Goal: Transaction & Acquisition: Purchase product/service

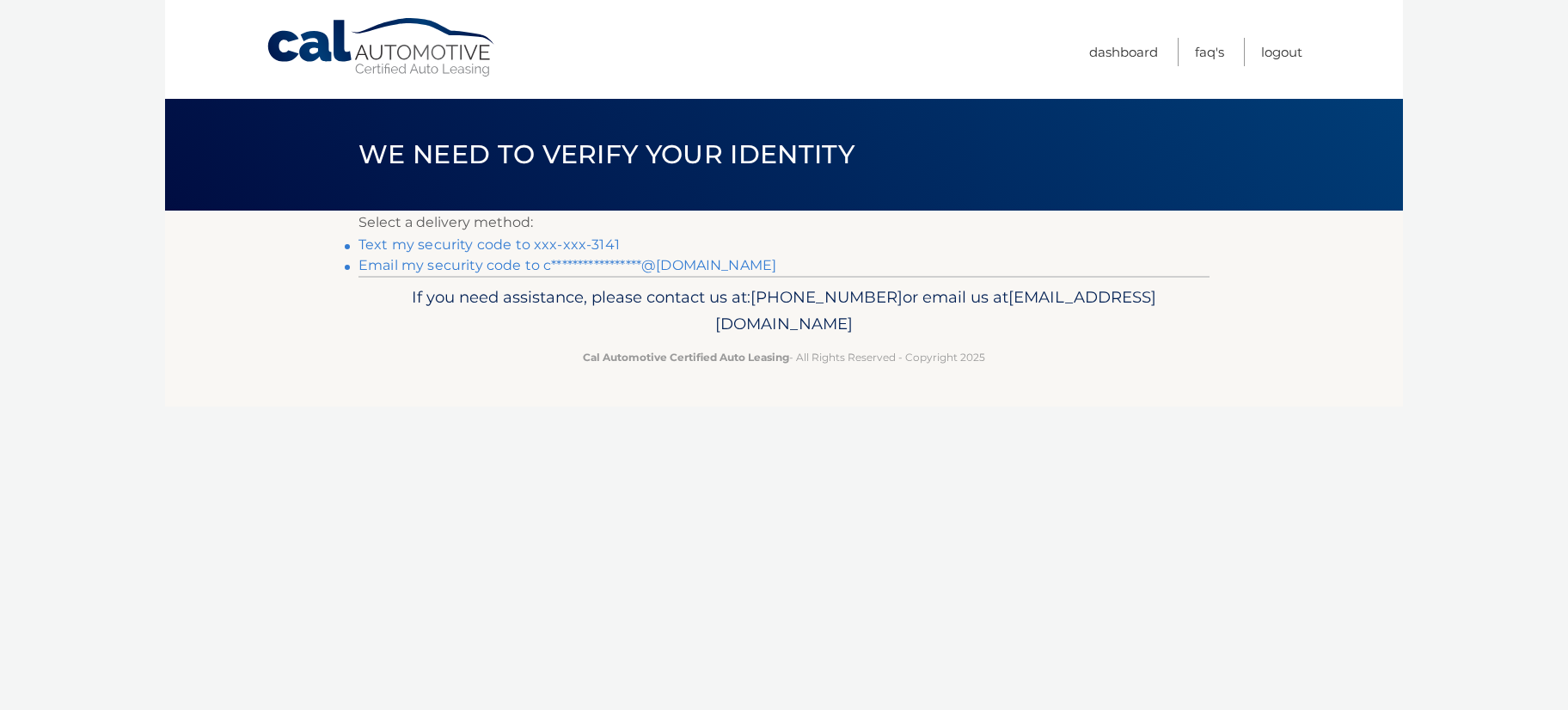
click at [553, 245] on link "Text my security code to xxx-xxx-3141" at bounding box center [489, 244] width 262 height 17
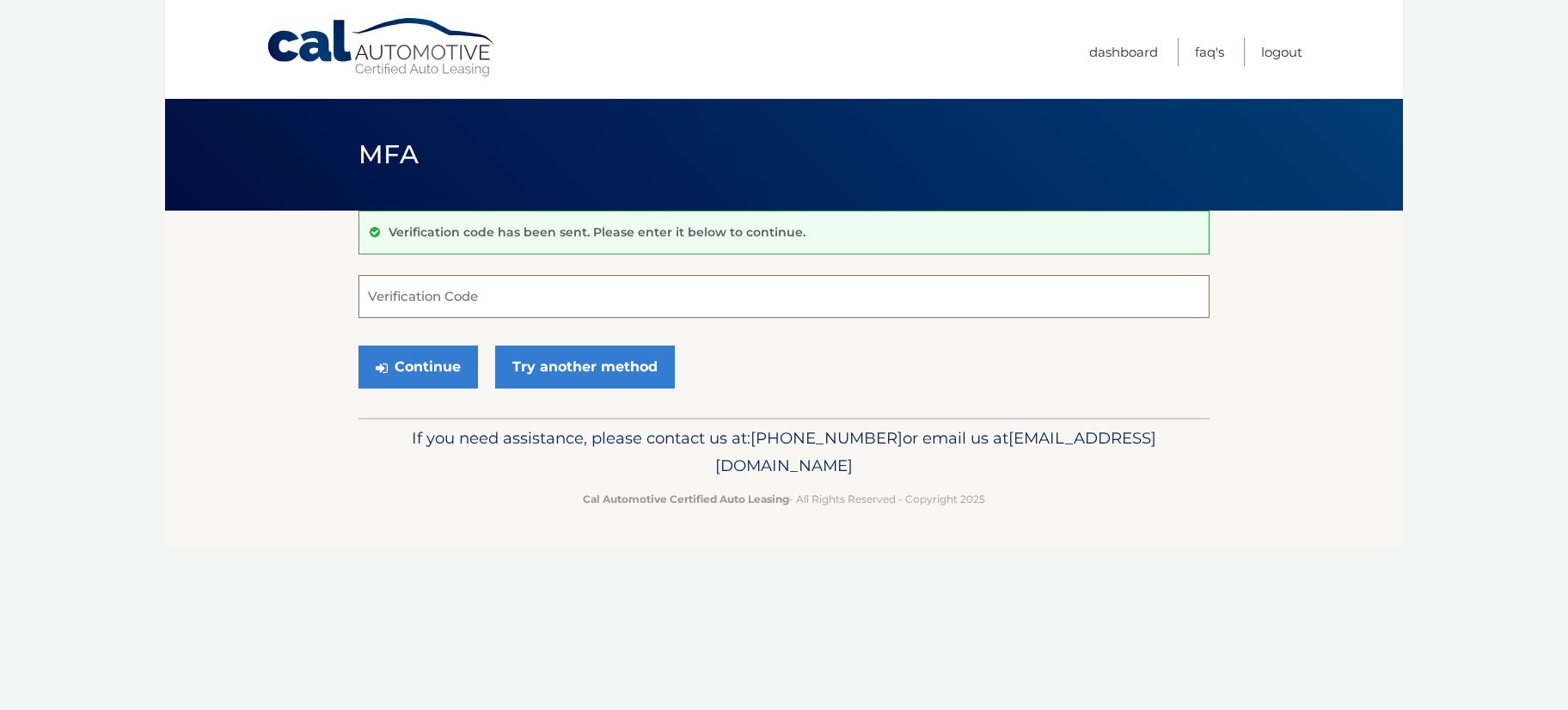
click at [532, 307] on input "Verification Code" at bounding box center [784, 297] width 851 height 43
type input "099126"
click at [418, 366] on button "Continue" at bounding box center [418, 367] width 119 height 43
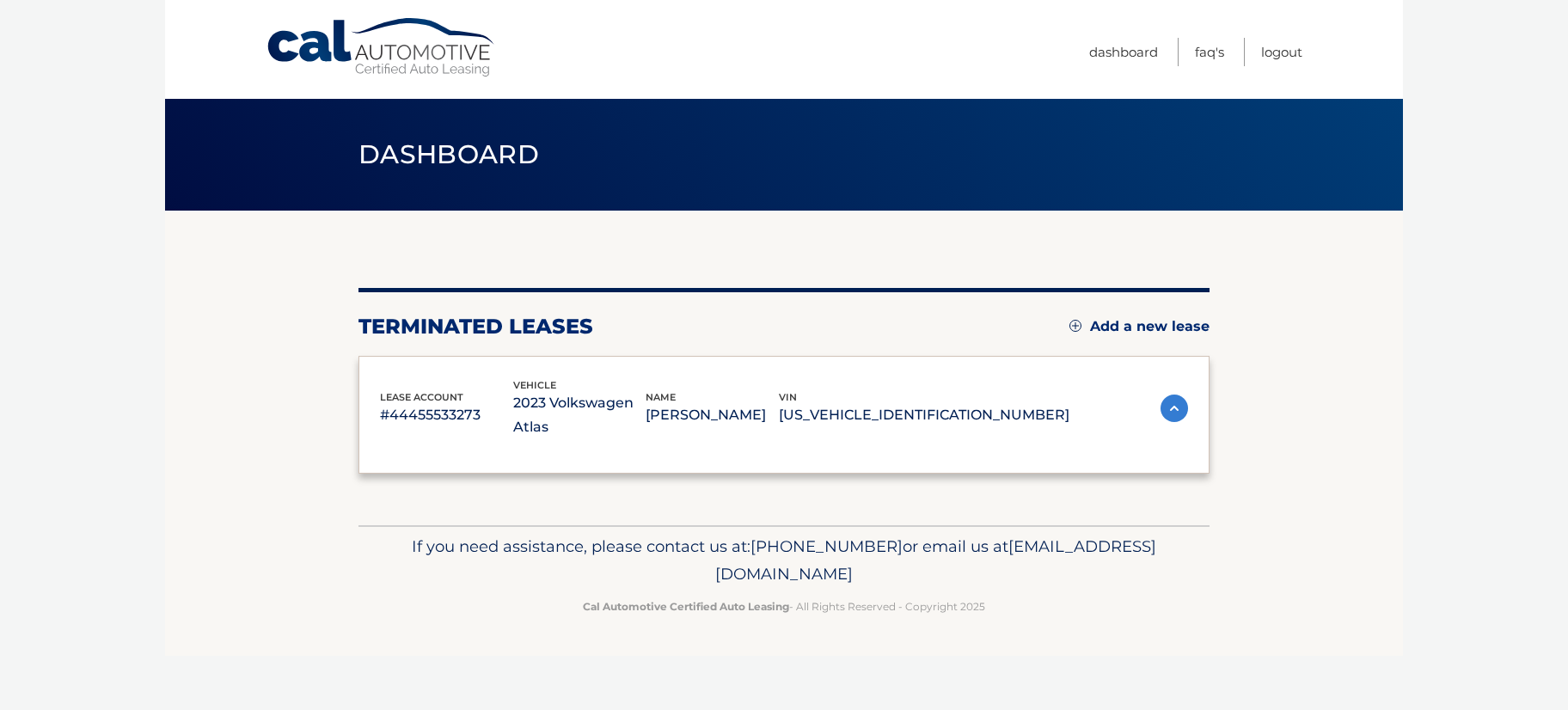
click at [396, 377] on div "lease account #44455533273 vehicle 2023 Volkswagen Atlas name CHRISTINE HAMBLET…" at bounding box center [725, 409] width 689 height 63
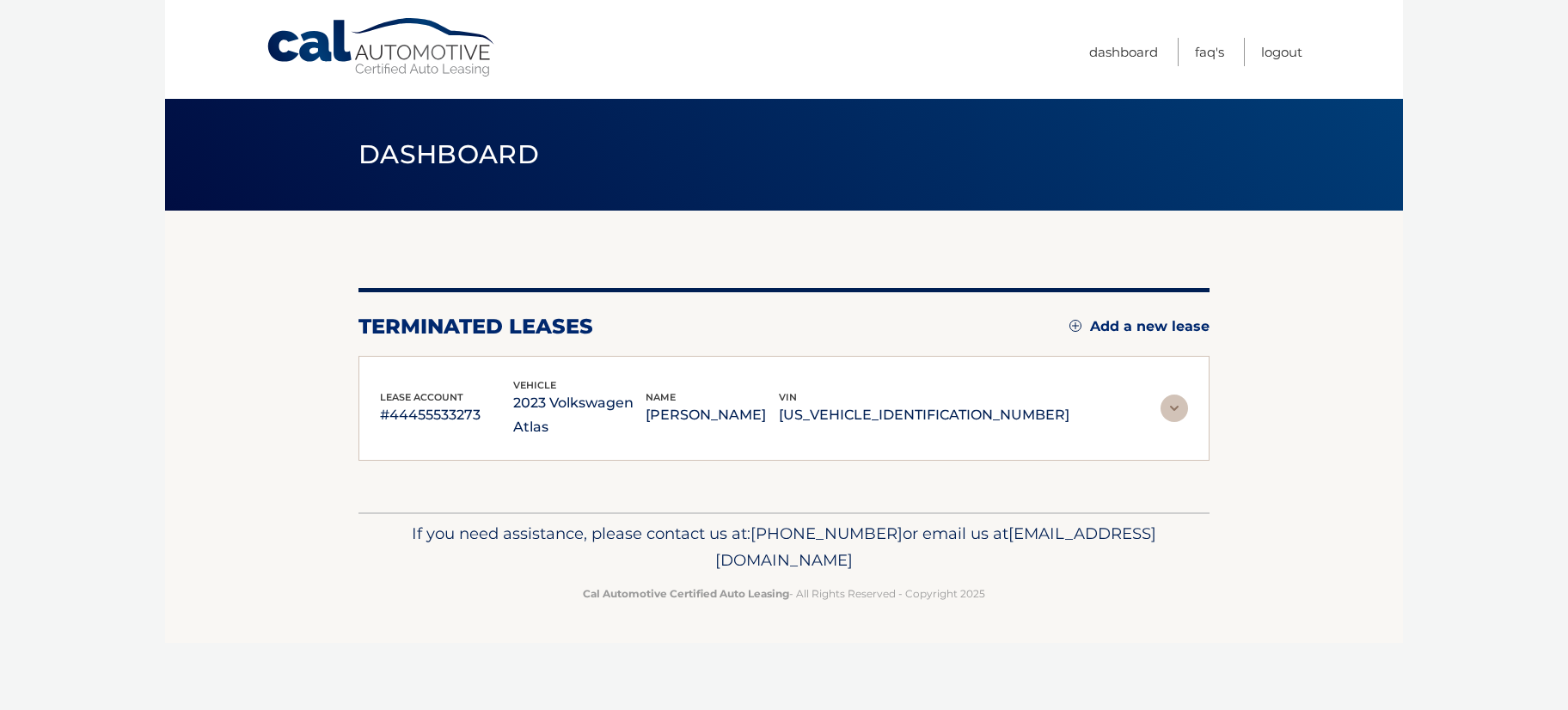
click at [1179, 405] on img at bounding box center [1175, 409] width 28 height 28
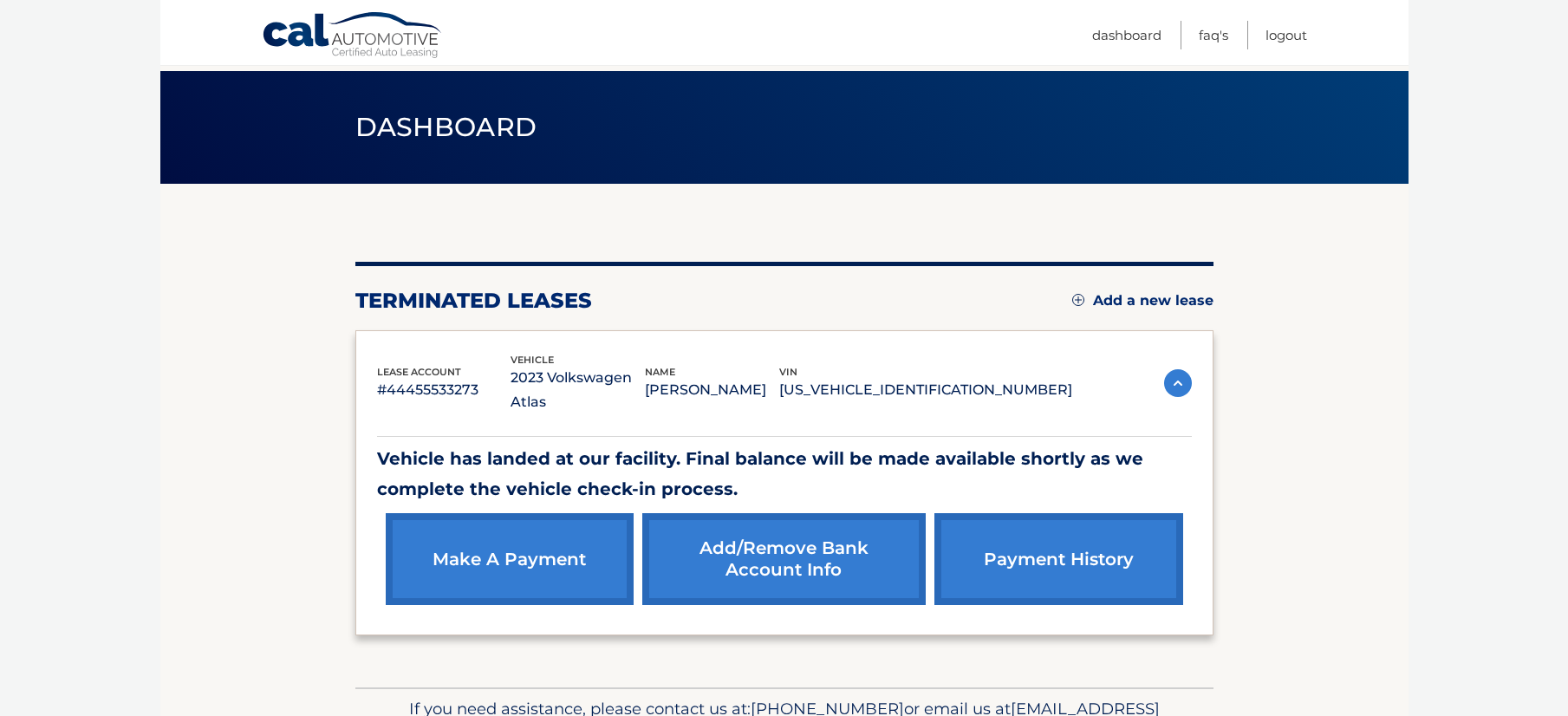
scroll to position [97, 0]
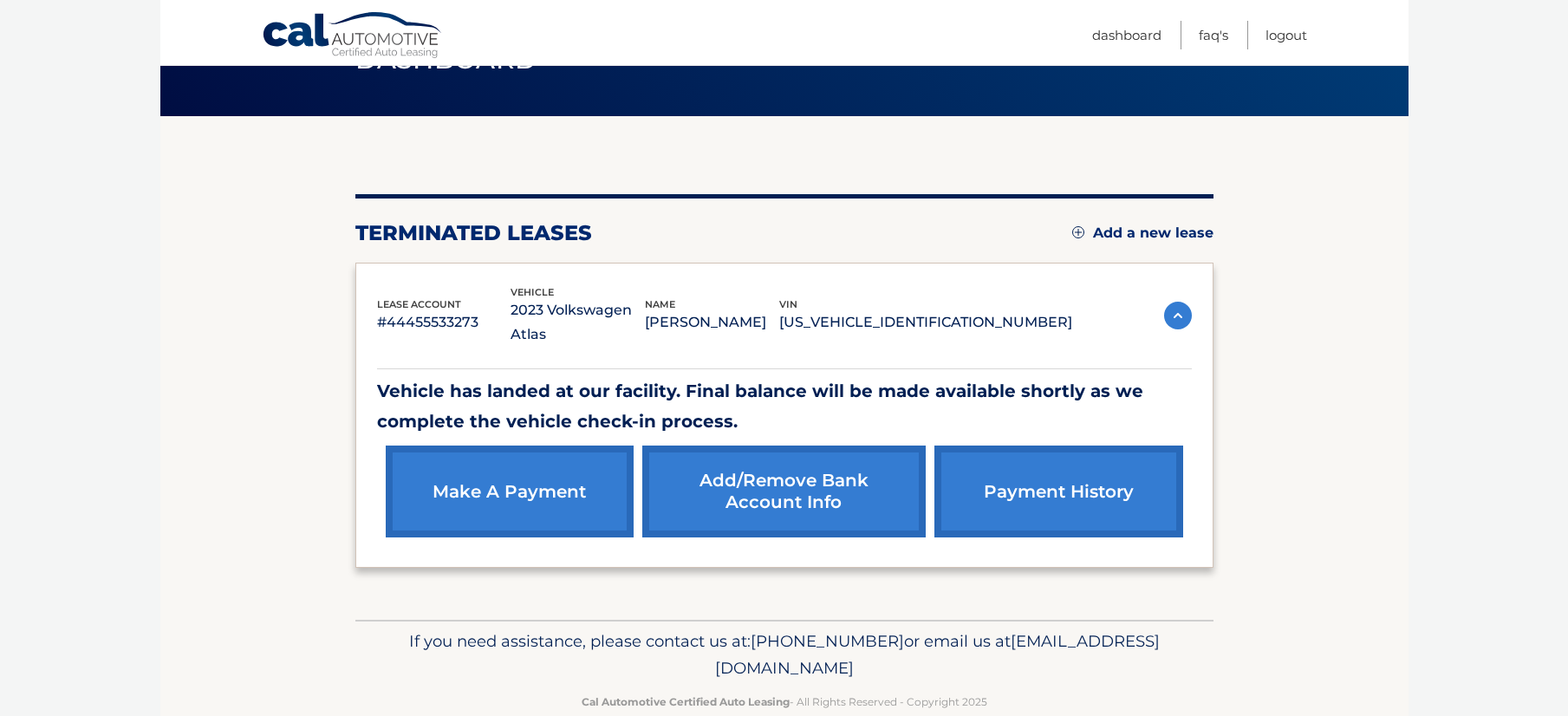
click at [523, 494] on link "make a payment" at bounding box center [509, 492] width 248 height 92
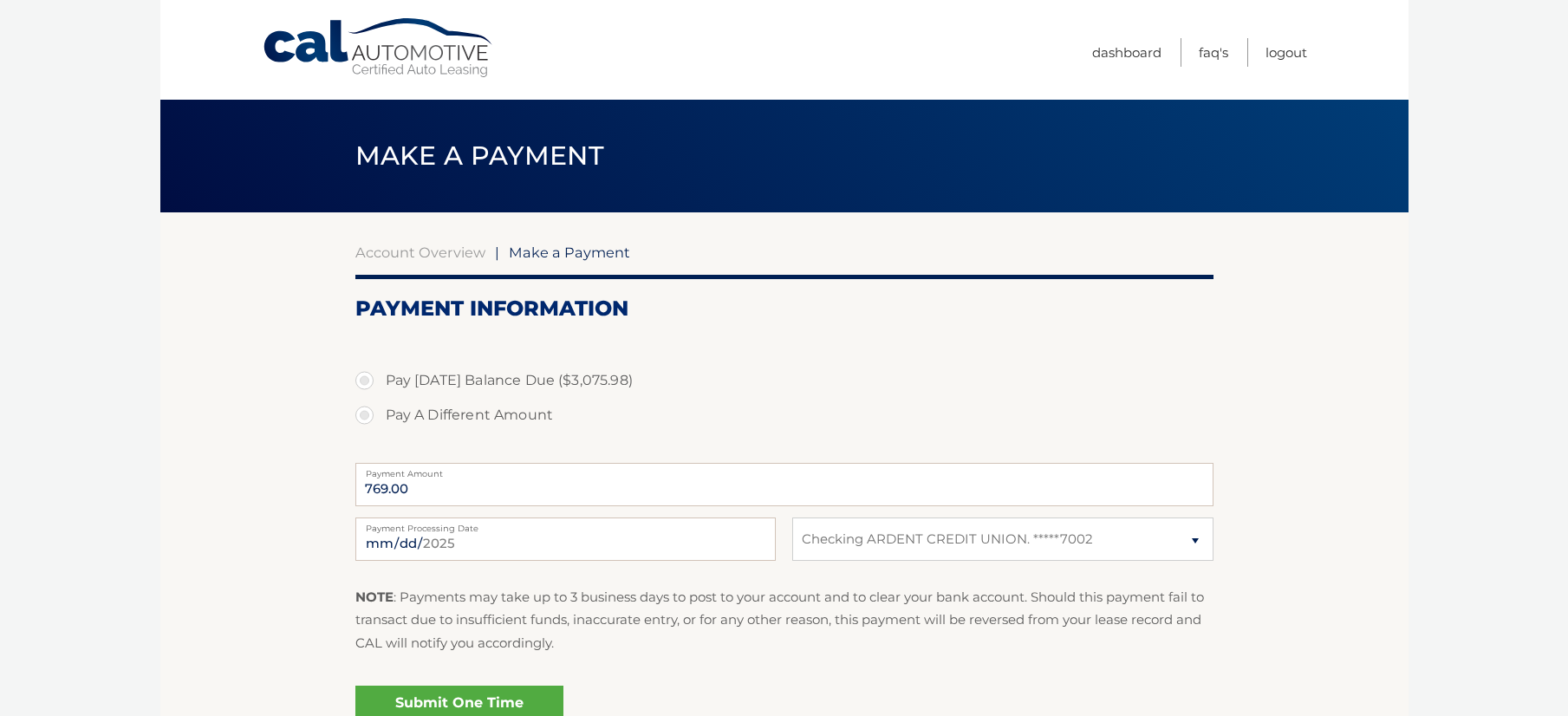
select select "M2NjM2Q4MTMtNjZmZS00ZWY2LWIyZjItNjYyNjQ5MTFmNDY1"
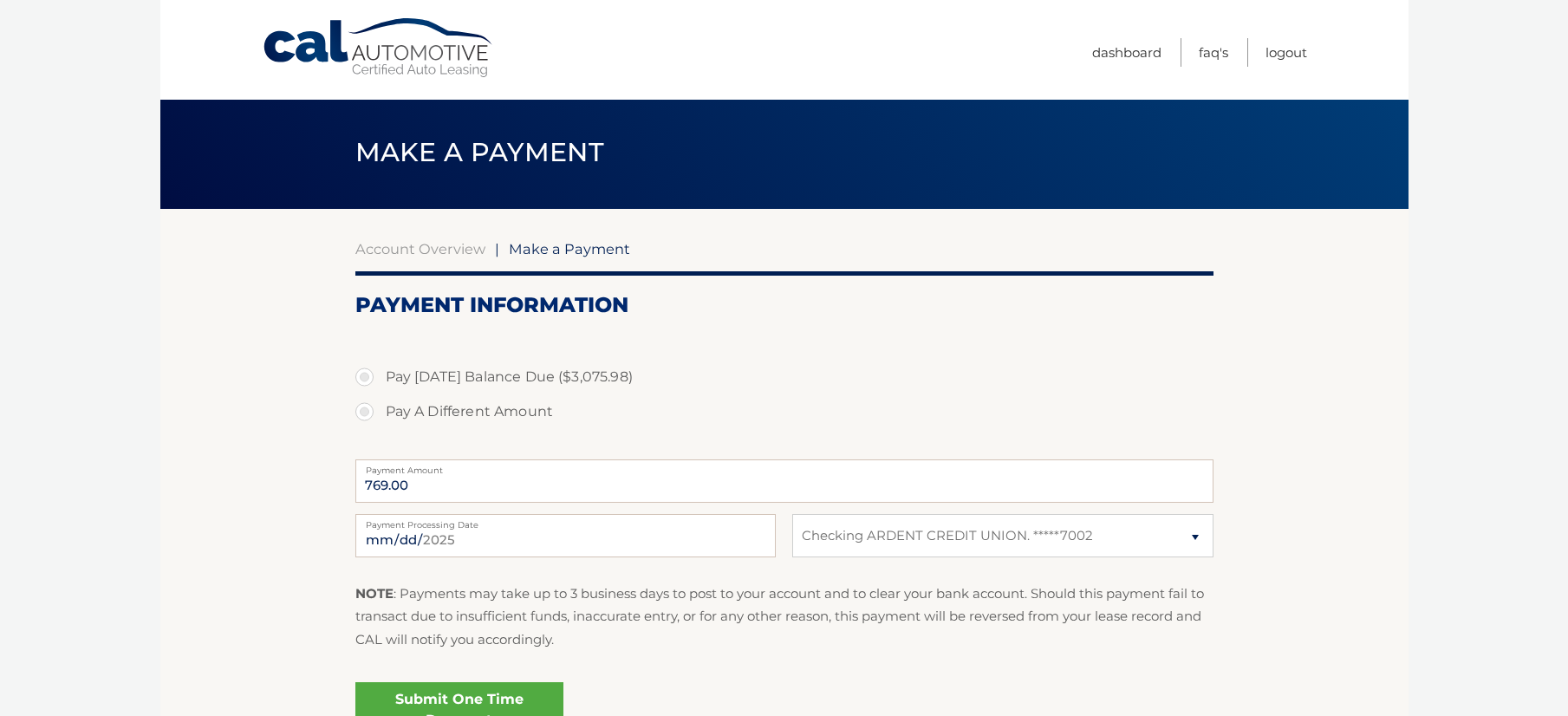
scroll to position [7, 0]
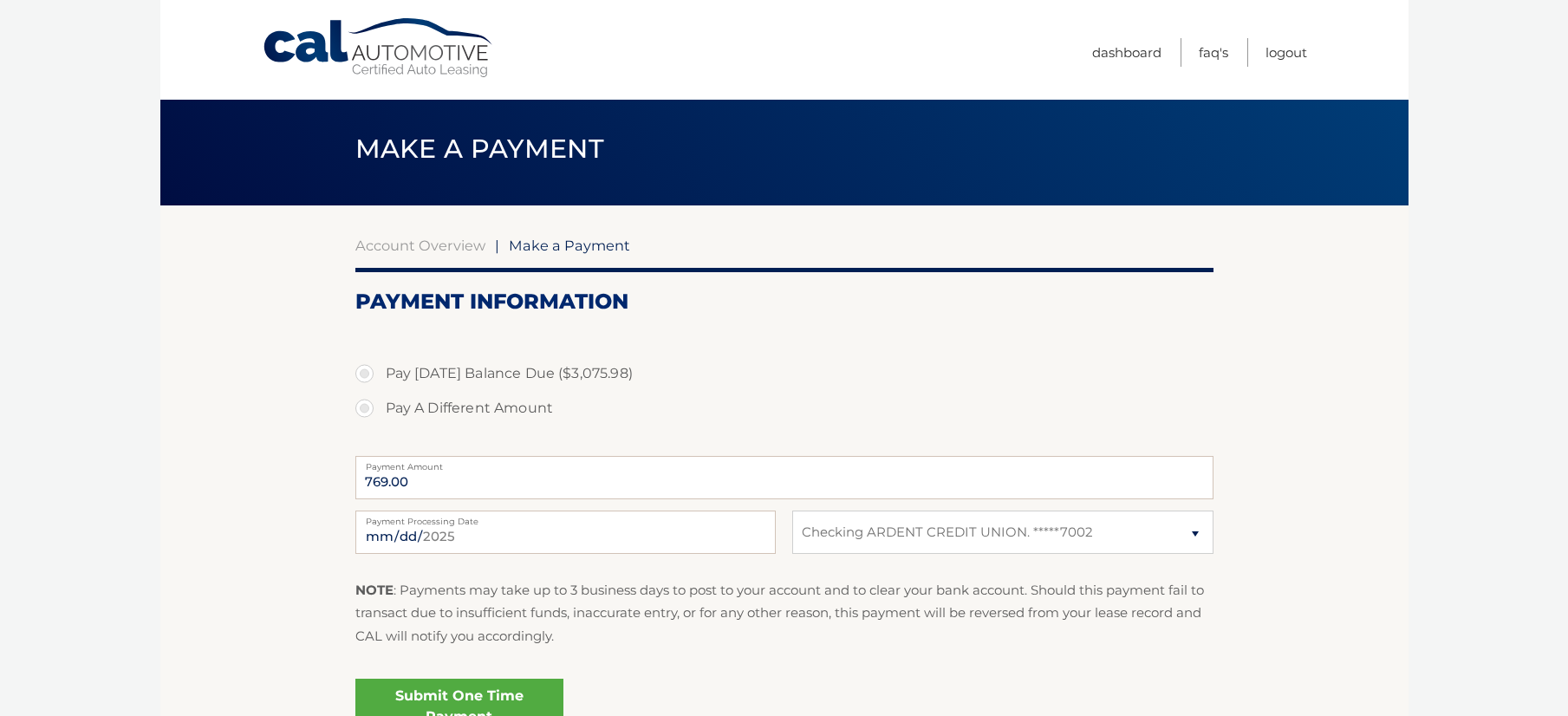
click at [396, 370] on label "Pay [DATE] Balance Due ($3,075.98)" at bounding box center [784, 373] width 858 height 35
click at [379, 370] on input "Pay [DATE] Balance Due ($3,075.98)" at bounding box center [370, 370] width 17 height 28
radio input "true"
type input "3075.98"
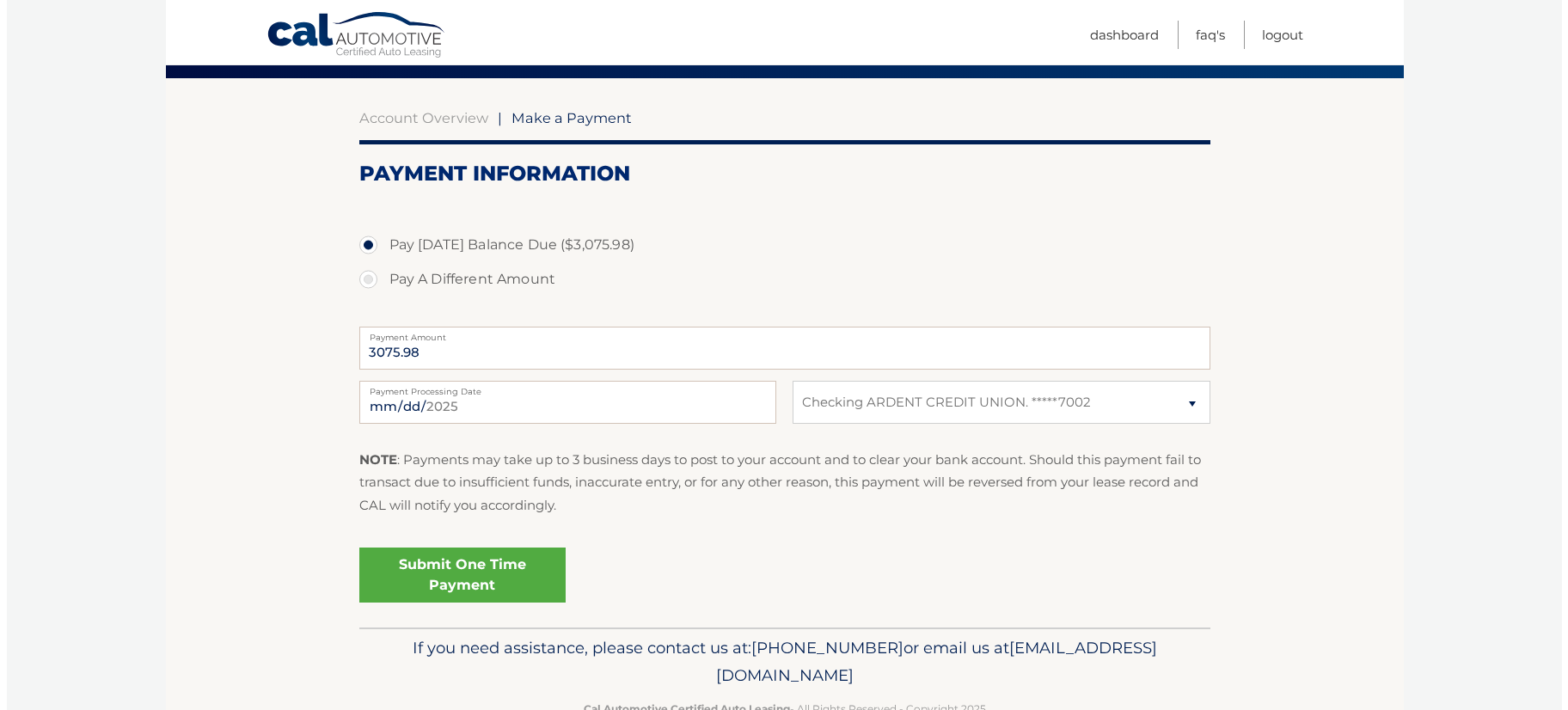
scroll to position [177, 0]
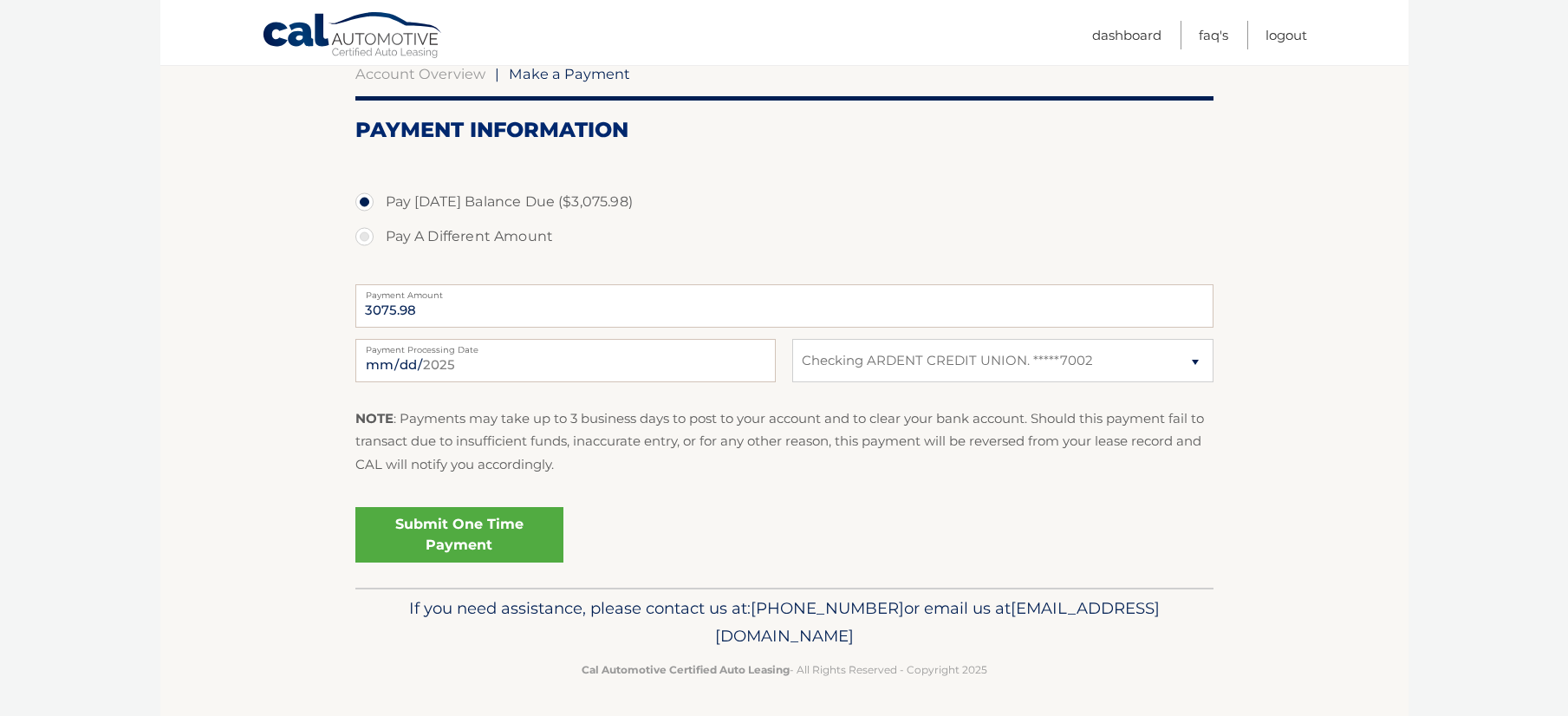
click at [449, 529] on link "Submit One Time Payment" at bounding box center [459, 535] width 208 height 56
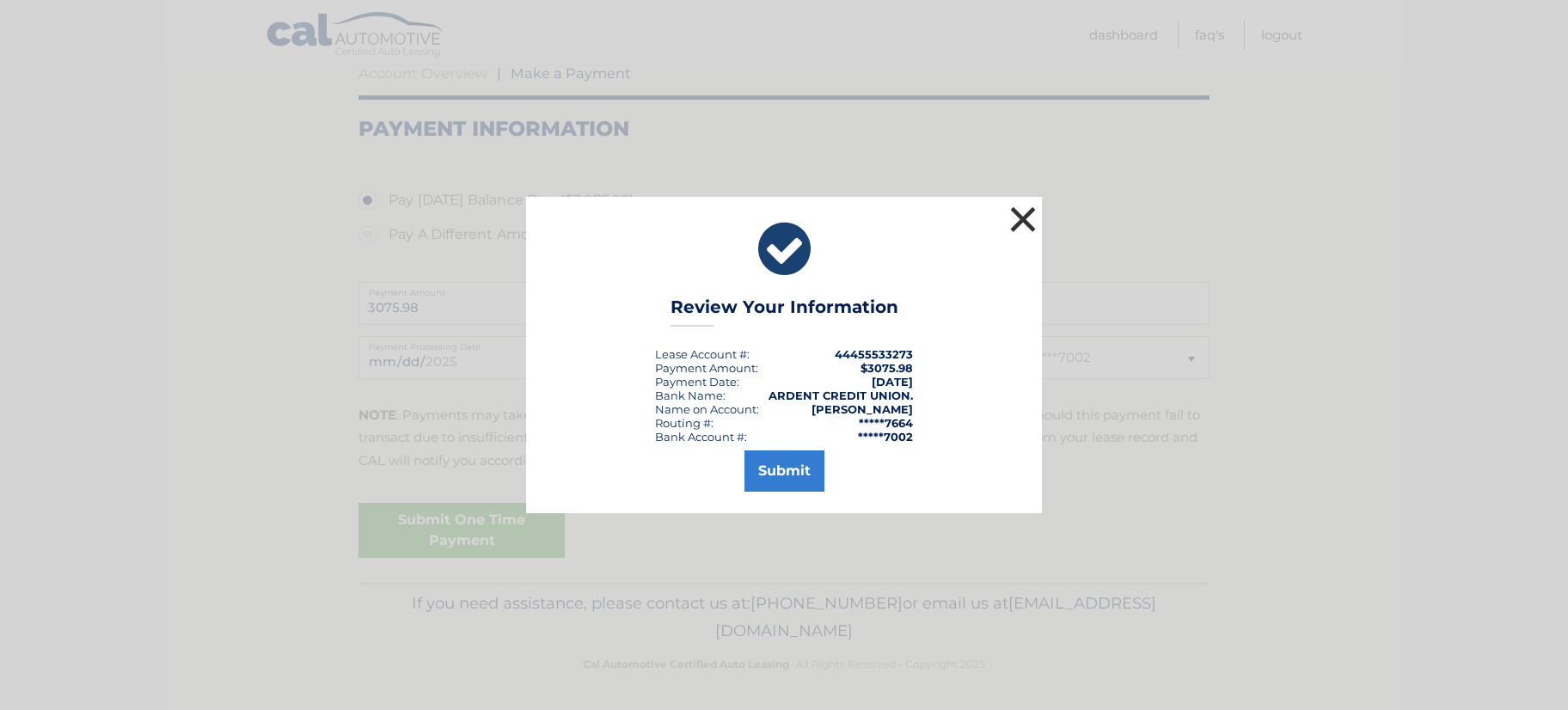
click at [1028, 217] on button "×" at bounding box center [1023, 219] width 35 height 35
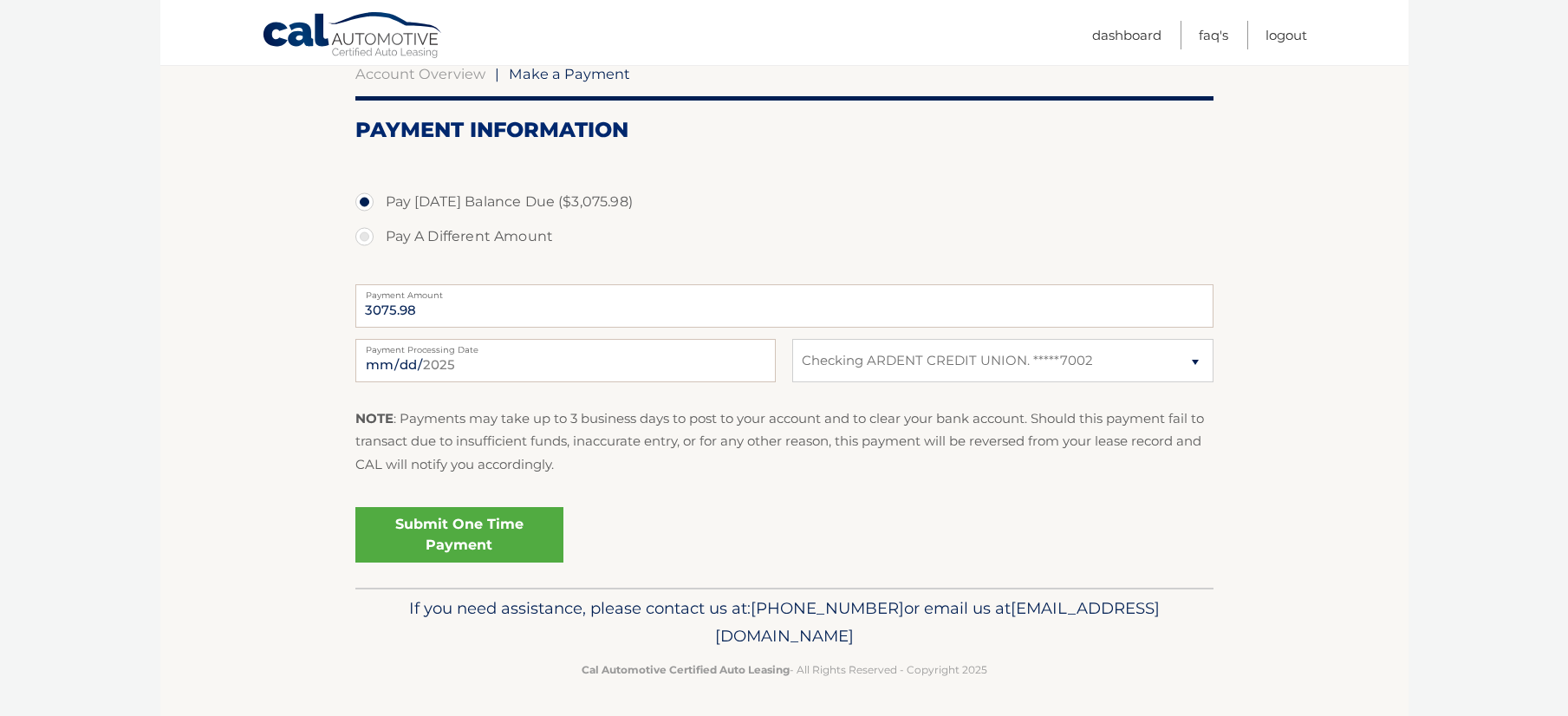
click at [465, 534] on link "Submit One Time Payment" at bounding box center [459, 535] width 208 height 56
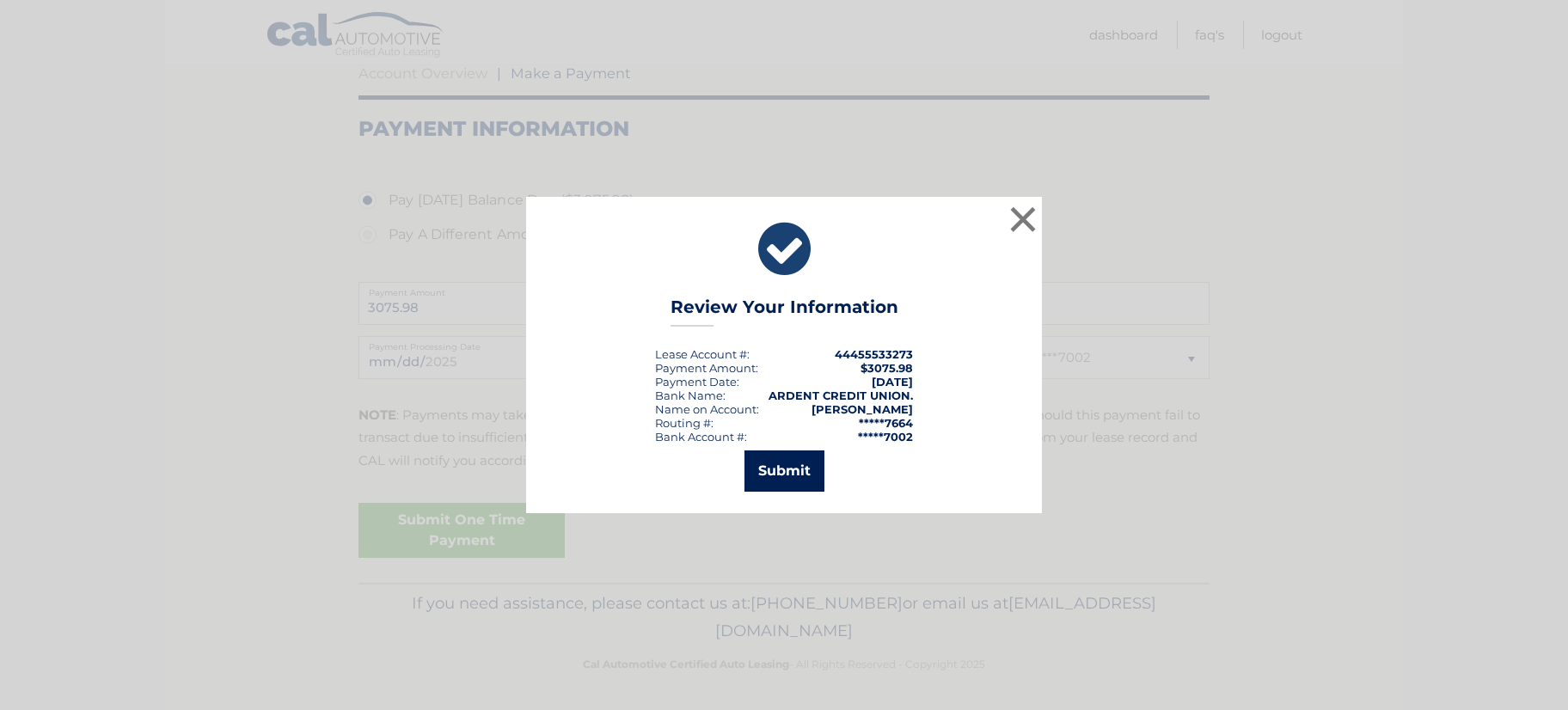
click at [786, 476] on button "Submit" at bounding box center [784, 471] width 80 height 41
